Goal: Find specific page/section: Find specific page/section

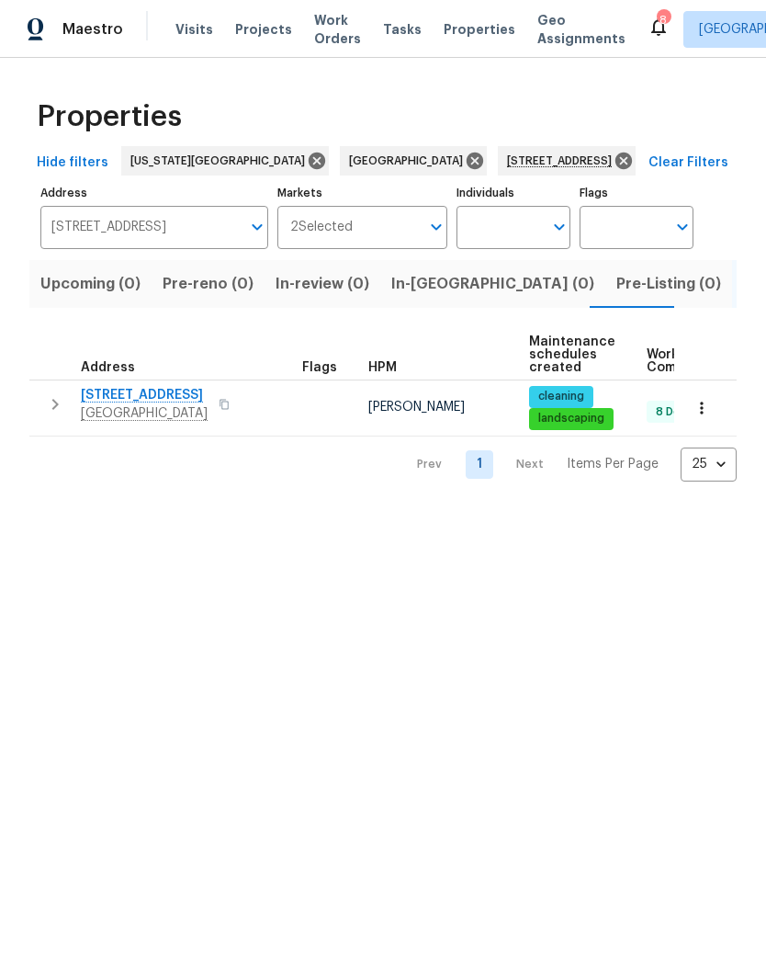
click at [109, 222] on input "[STREET_ADDRESS]" at bounding box center [140, 227] width 200 height 43
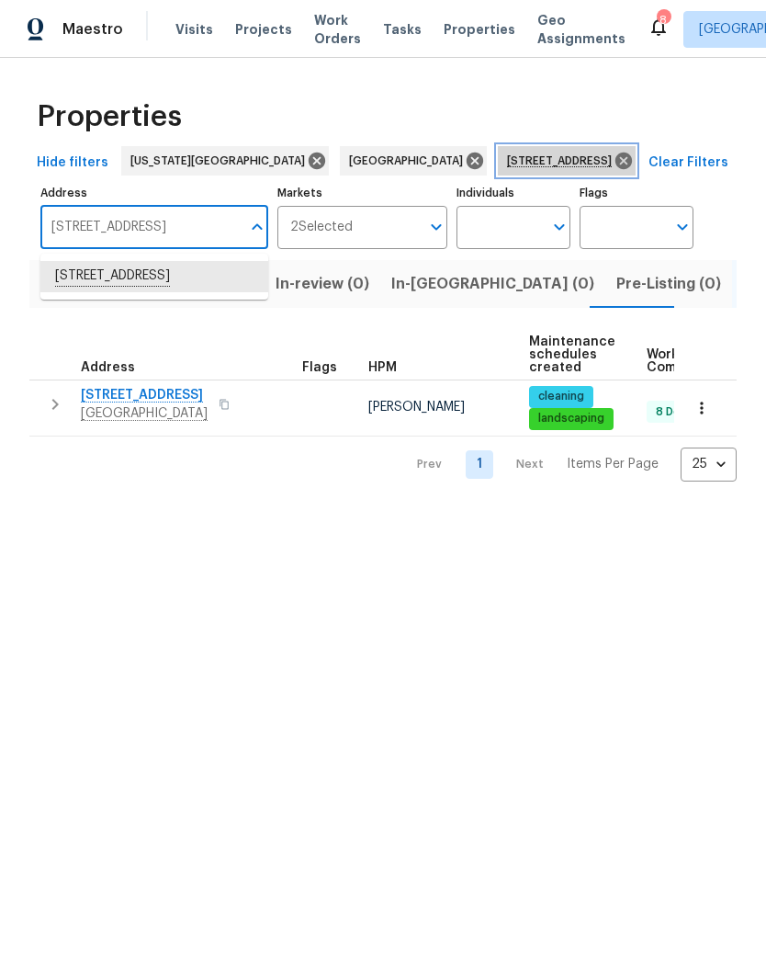
click at [616, 168] on icon at bounding box center [624, 161] width 17 height 17
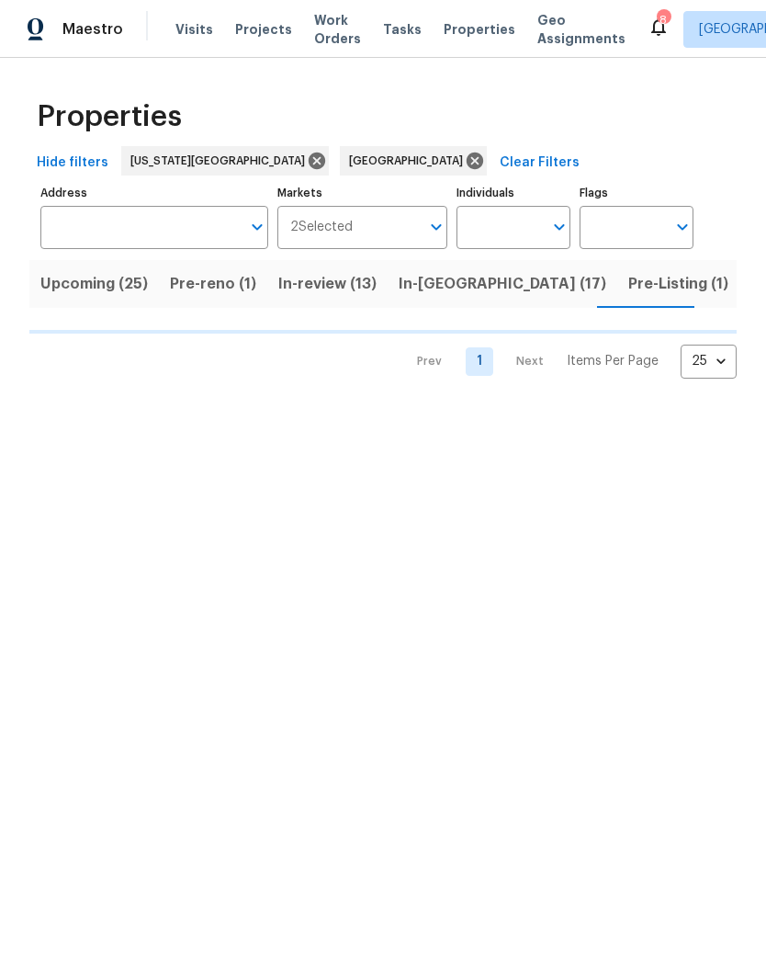
click at [518, 228] on input "Individuals" at bounding box center [500, 227] width 86 height 43
type input "nv"
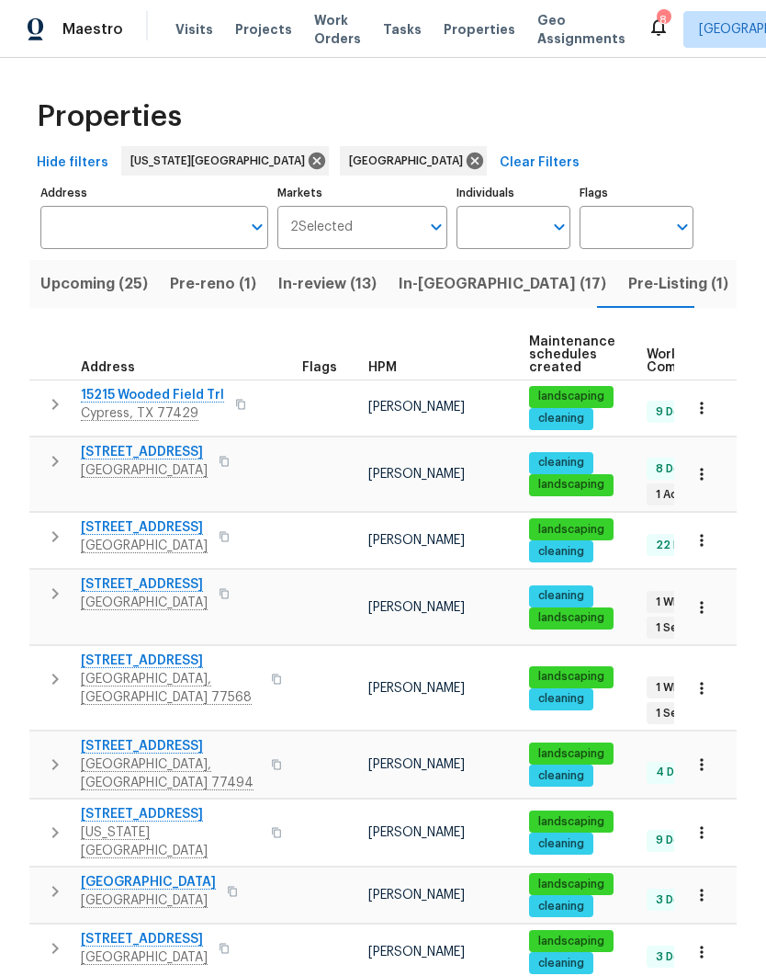
click at [515, 229] on input "Individuals" at bounding box center [500, 227] width 86 height 43
type input "navid"
click at [497, 291] on input "checkbox" at bounding box center [490, 286] width 39 height 39
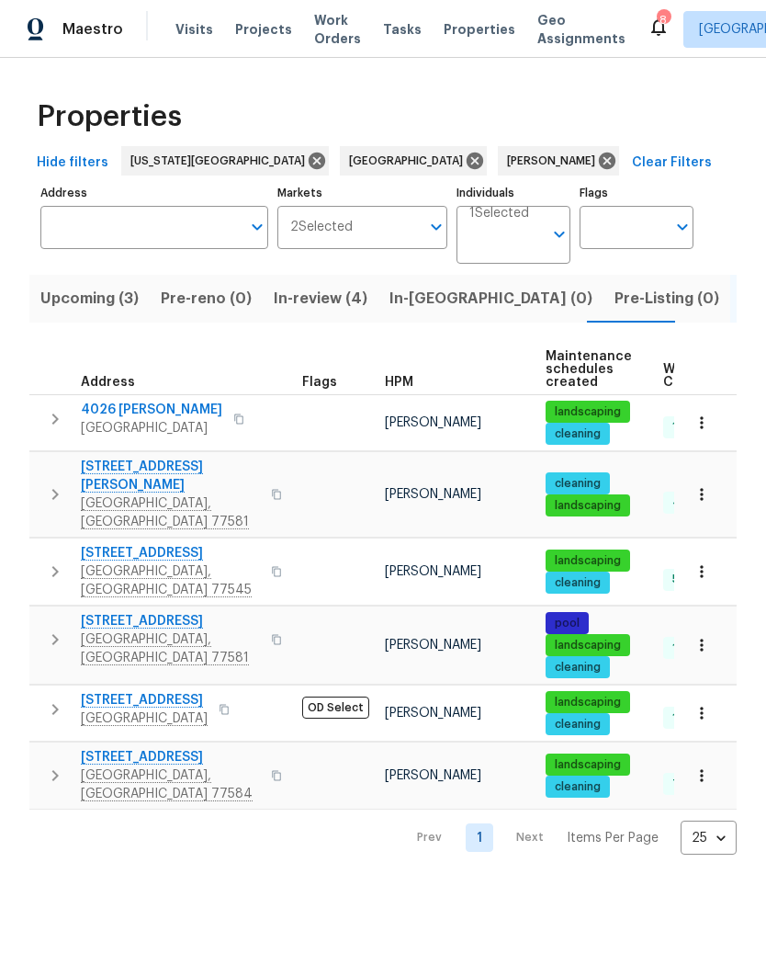
click at [57, 311] on span "Upcoming (3)" at bounding box center [89, 299] width 98 height 26
